Goal: Task Accomplishment & Management: Complete application form

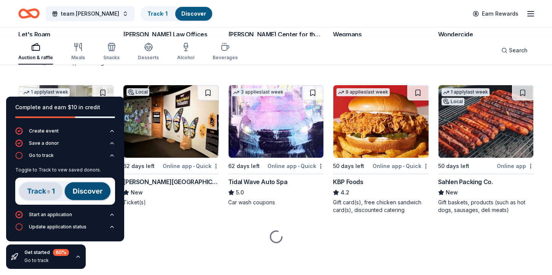
scroll to position [501, 0]
click at [43, 199] on img at bounding box center [65, 190] width 100 height 27
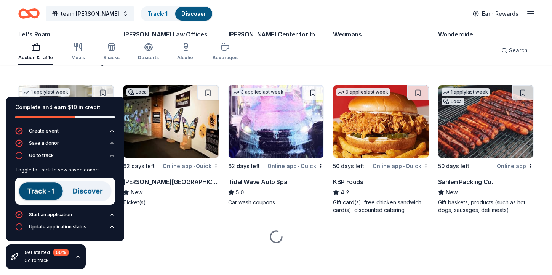
click at [90, 202] on img at bounding box center [65, 190] width 100 height 27
click at [53, 200] on img at bounding box center [65, 190] width 100 height 27
click at [54, 152] on div "Go to track" at bounding box center [41, 155] width 25 height 6
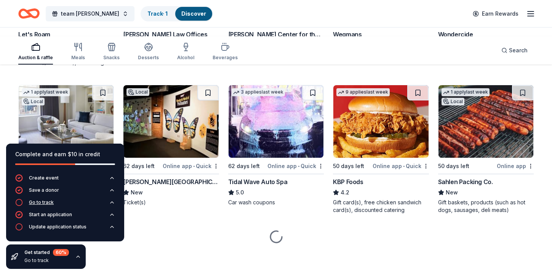
click at [23, 198] on icon "button" at bounding box center [19, 202] width 8 height 8
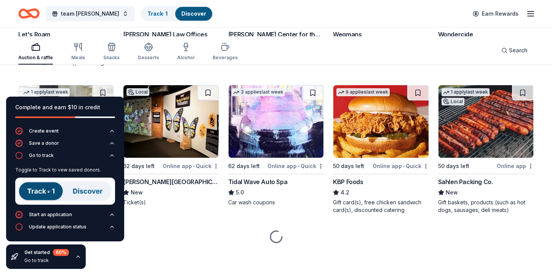
click at [41, 191] on img at bounding box center [65, 190] width 100 height 27
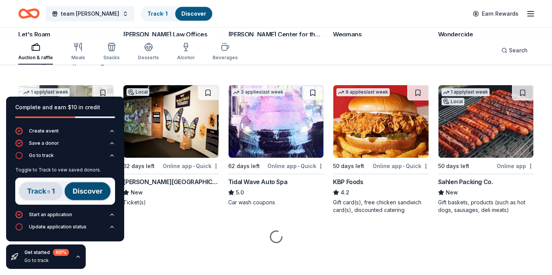
click at [41, 202] on img at bounding box center [65, 190] width 100 height 27
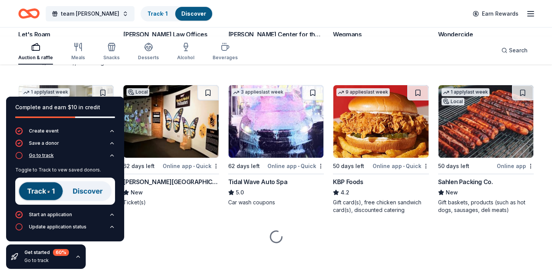
click at [111, 154] on icon "button" at bounding box center [112, 155] width 3 height 2
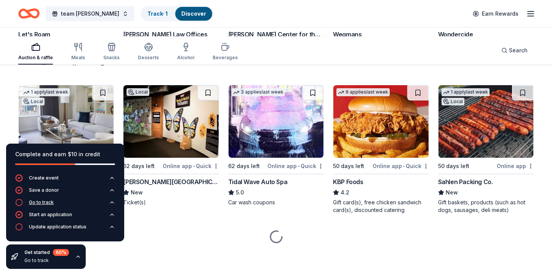
click at [111, 201] on icon "button" at bounding box center [112, 202] width 3 height 2
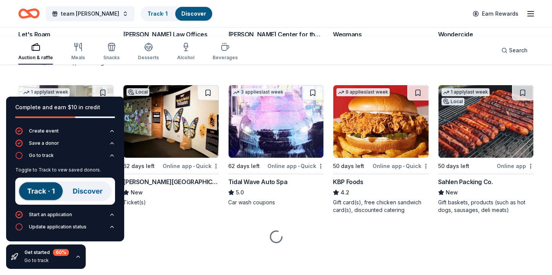
click at [120, 116] on div "Complete and earn $10 in credit" at bounding box center [65, 111] width 118 height 31
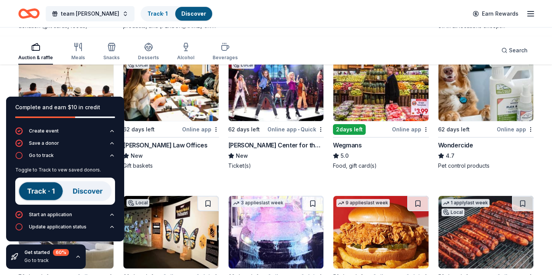
scroll to position [377, 0]
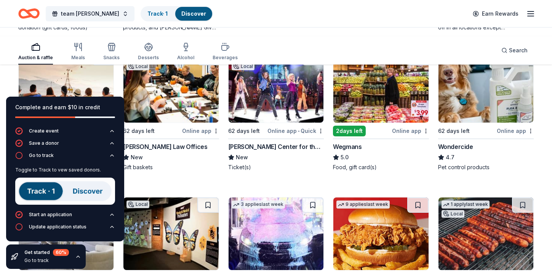
click at [81, 253] on icon "button" at bounding box center [78, 256] width 6 height 6
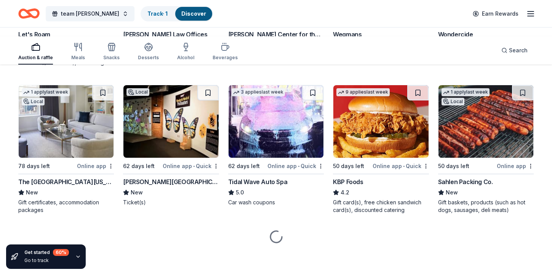
scroll to position [548, 0]
click at [285, 23] on div "Online app • Quick" at bounding box center [296, 19] width 56 height 10
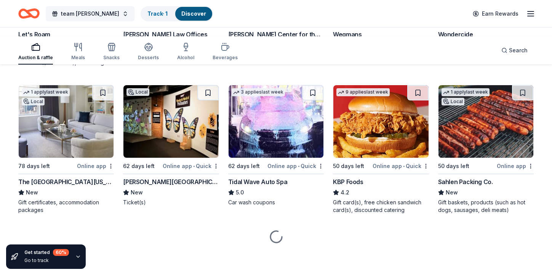
scroll to position [794, 0]
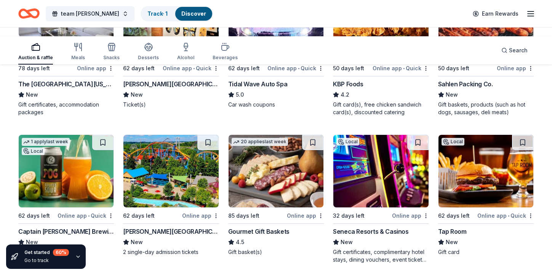
scroll to position [589, 0]
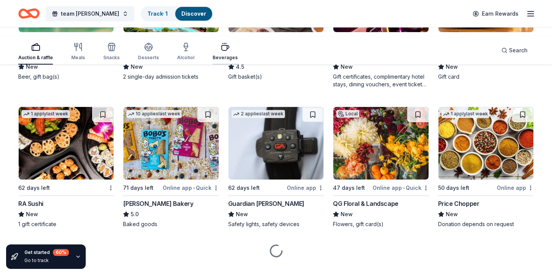
scroll to position [763, 0]
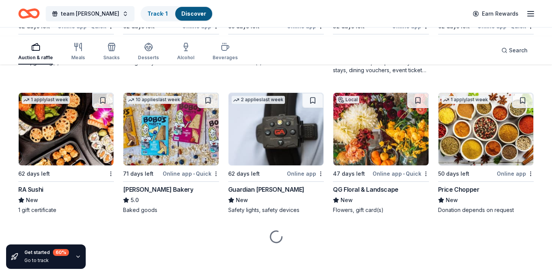
scroll to position [998, 0]
click at [392, 31] on div "Online app" at bounding box center [410, 26] width 37 height 10
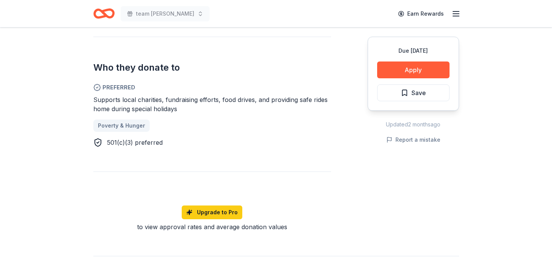
scroll to position [402, 0]
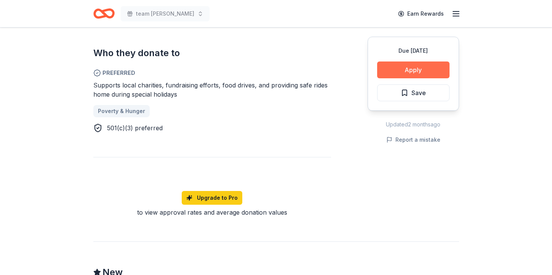
click at [377, 78] on button "Apply" at bounding box center [413, 69] width 72 height 17
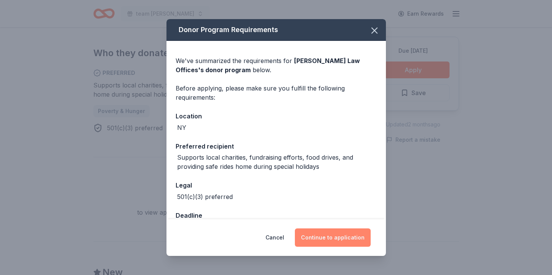
click at [332, 228] on button "Continue to application" at bounding box center [333, 237] width 76 height 18
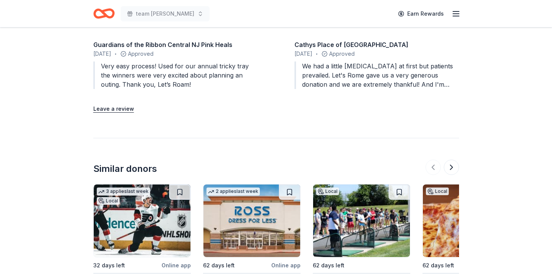
scroll to position [858, 0]
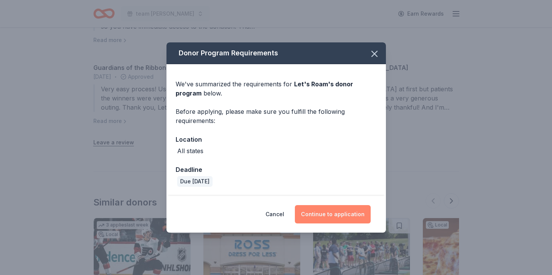
click at [371, 223] on button "Continue to application" at bounding box center [333, 214] width 76 height 18
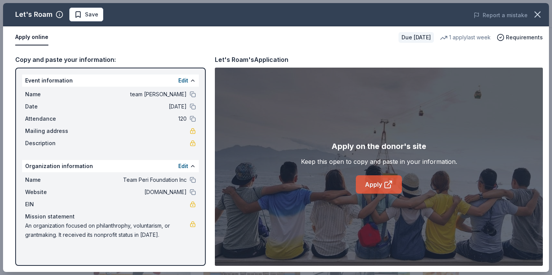
click at [378, 193] on link "Apply" at bounding box center [379, 184] width 46 height 18
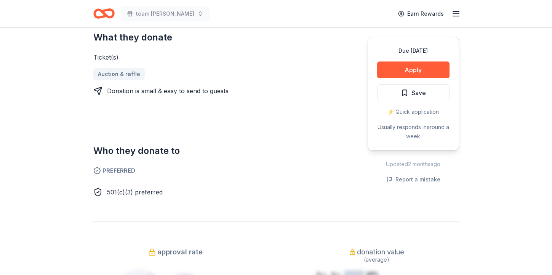
scroll to position [320, 0]
click at [391, 78] on button "Apply" at bounding box center [413, 69] width 72 height 17
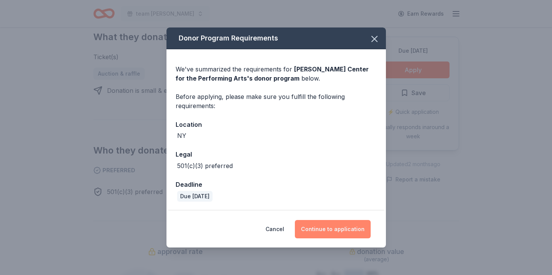
click at [363, 228] on button "Continue to application" at bounding box center [333, 229] width 76 height 18
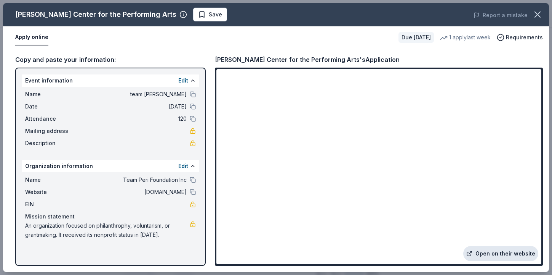
click at [464, 246] on link "Open on their website" at bounding box center [501, 253] width 75 height 15
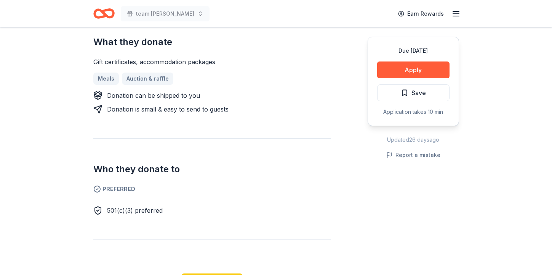
scroll to position [318, 0]
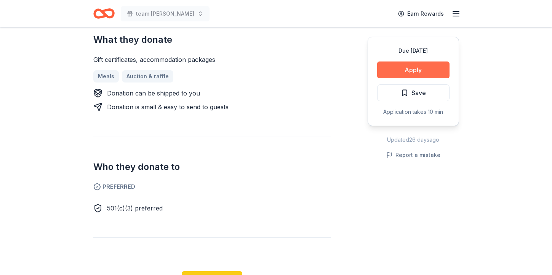
click at [396, 78] on button "Apply" at bounding box center [413, 69] width 72 height 17
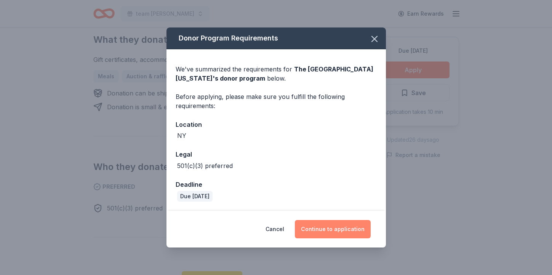
click at [357, 227] on button "Continue to application" at bounding box center [333, 229] width 76 height 18
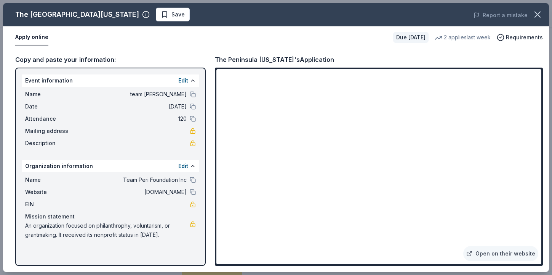
drag, startPoint x: 454, startPoint y: 186, endPoint x: 493, endPoint y: 87, distance: 106.4
click at [493, 64] on div "The Peninsula New York's Application" at bounding box center [379, 60] width 328 height 10
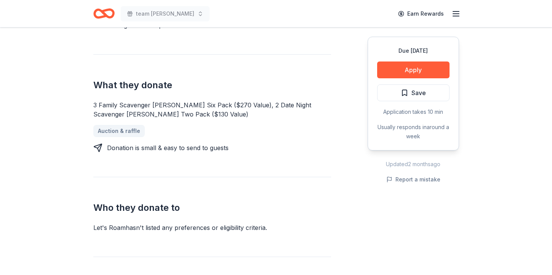
scroll to position [281, 0]
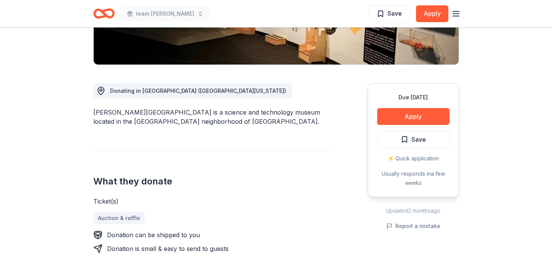
scroll to position [163, 0]
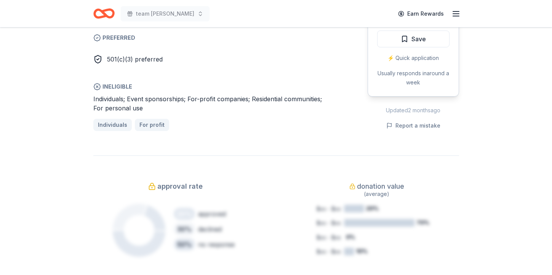
scroll to position [486, 0]
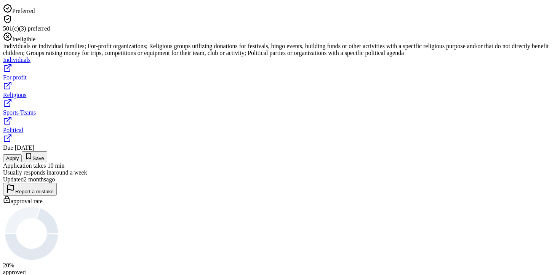
scroll to position [279, 0]
click at [22, 161] on button "Apply" at bounding box center [12, 157] width 19 height 8
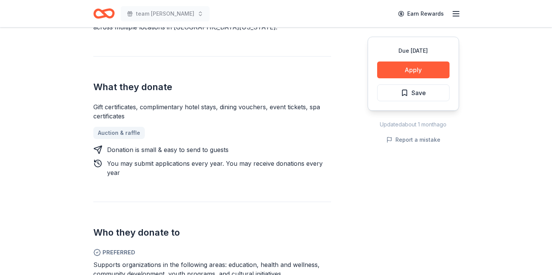
scroll to position [262, 0]
click at [402, 78] on button "Apply" at bounding box center [413, 69] width 72 height 17
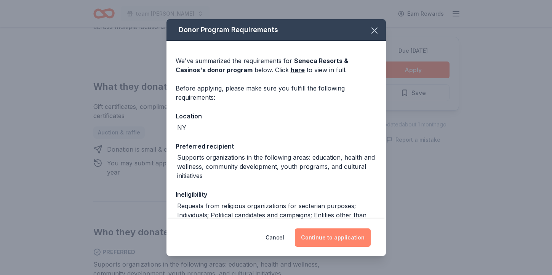
click at [363, 228] on button "Continue to application" at bounding box center [333, 237] width 76 height 18
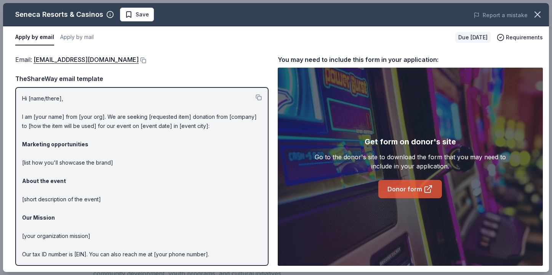
click at [405, 198] on link "Donor form" at bounding box center [411, 189] width 64 height 18
click at [393, 198] on link "Donor form" at bounding box center [411, 189] width 64 height 18
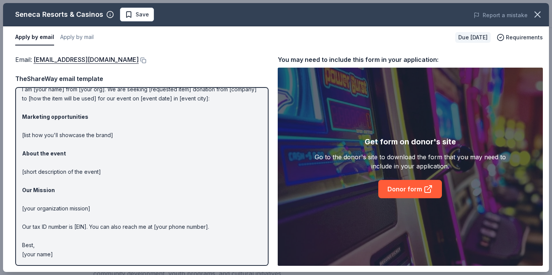
scroll to position [80, 0]
click at [392, 198] on link "Donor form" at bounding box center [411, 189] width 64 height 18
